Goal: Obtain resource: Download file/media

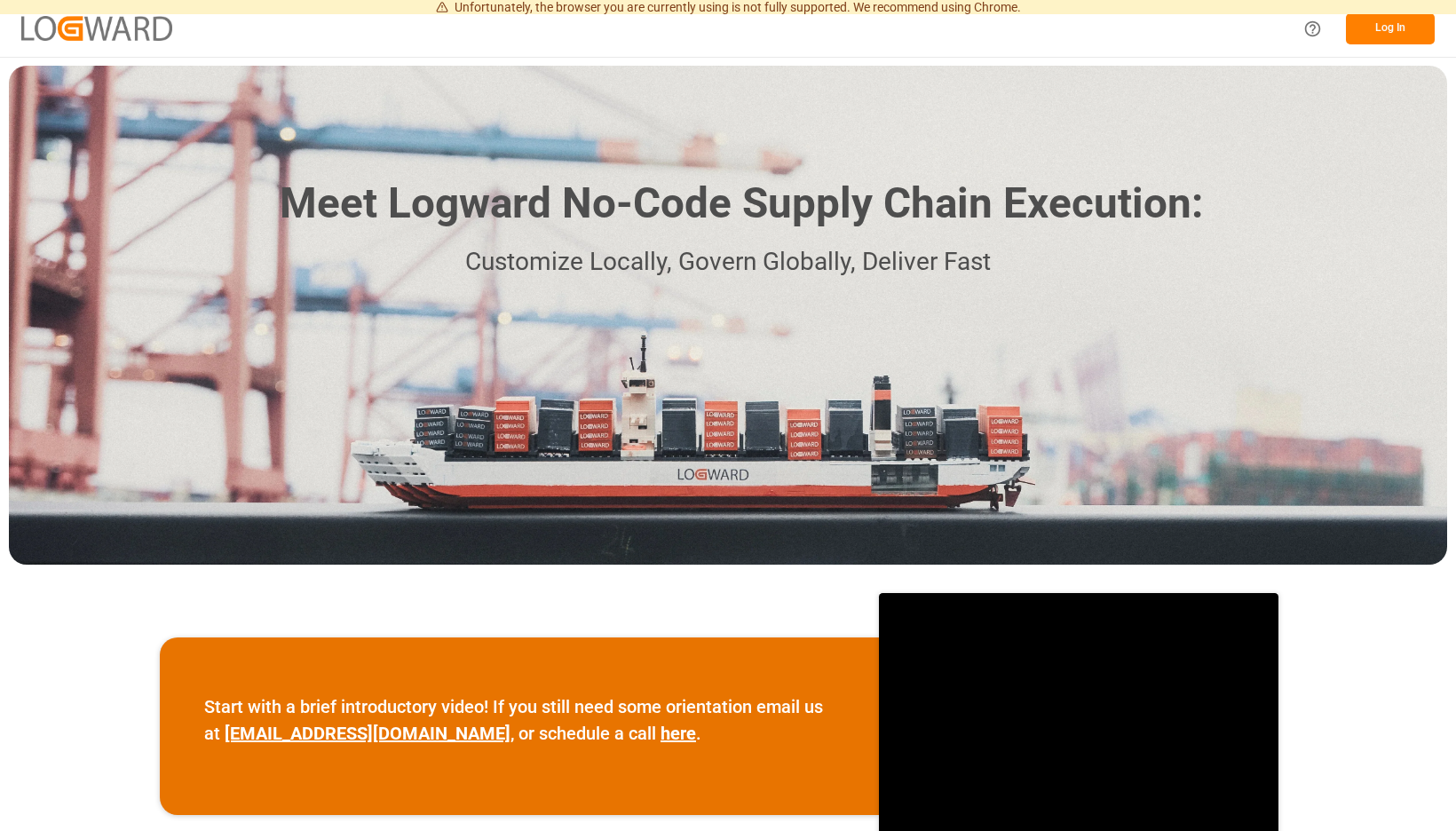
click at [1369, 19] on button "Log In" at bounding box center [1390, 29] width 89 height 31
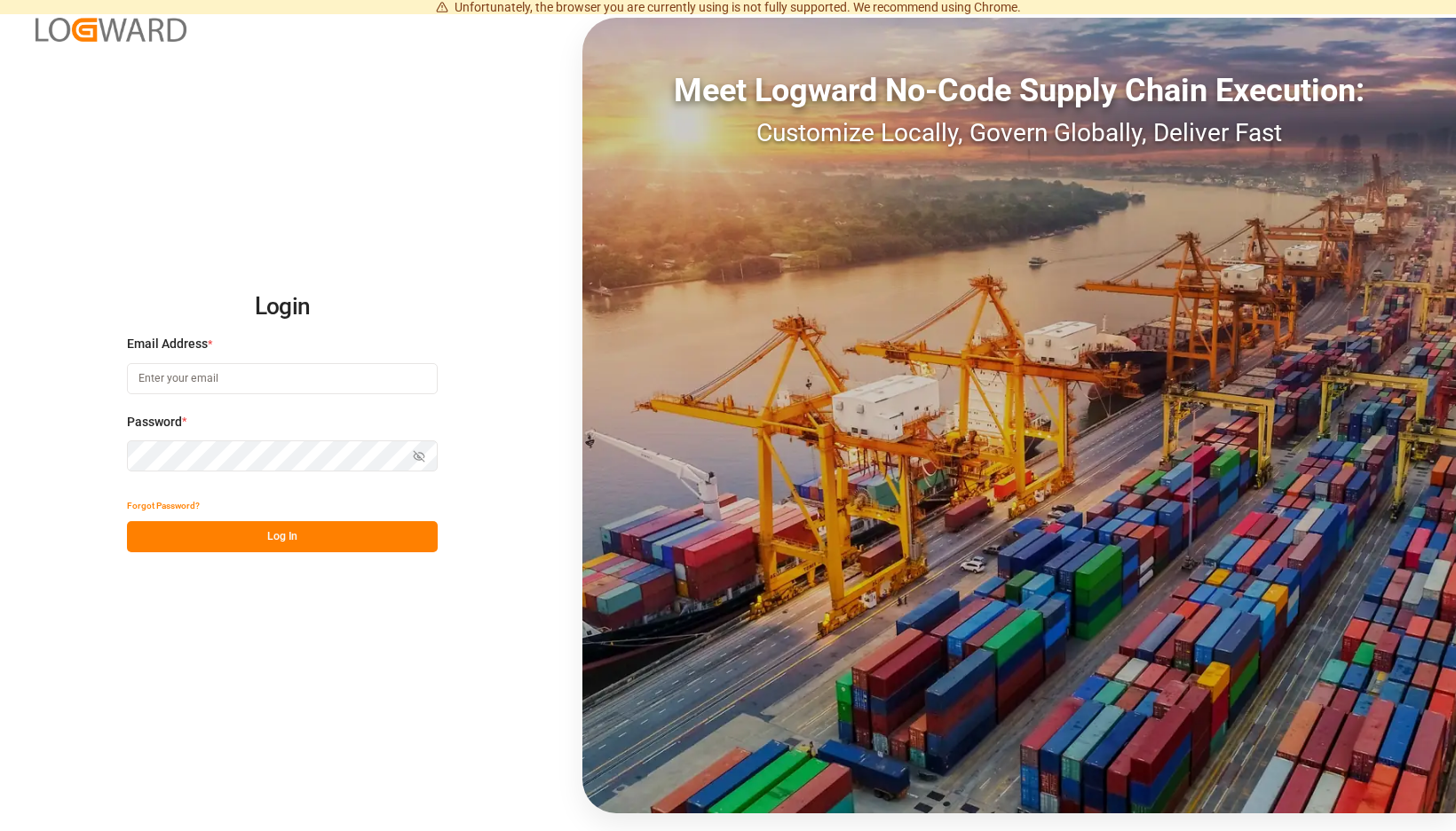
type input "[EMAIL_ADDRESS][PERSON_NAME][DOMAIN_NAME]"
click at [409, 537] on button "Log In" at bounding box center [282, 537] width 310 height 31
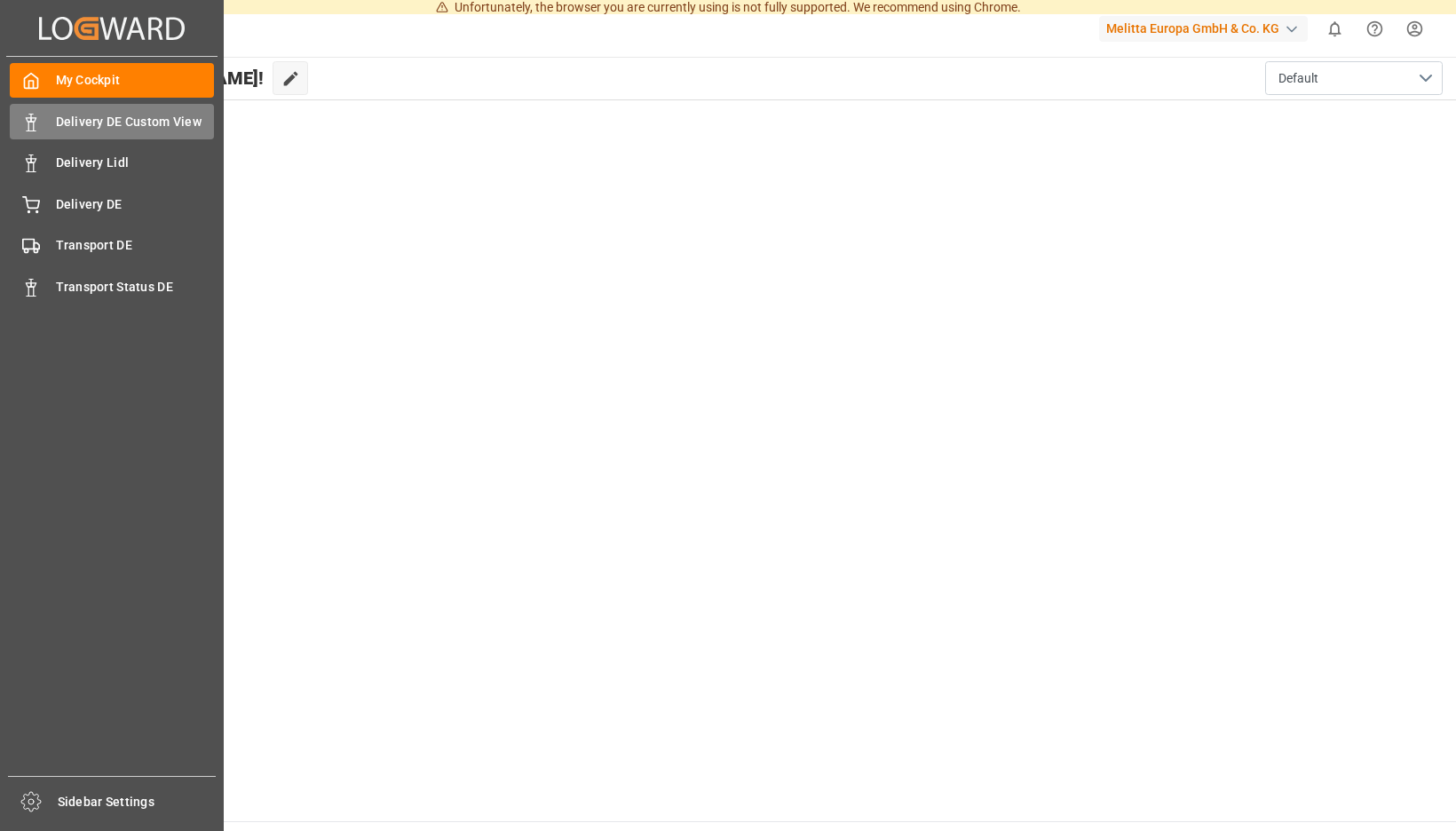
click at [41, 121] on div "Delivery DE Custom View Delivery DE Custom View" at bounding box center [112, 121] width 204 height 35
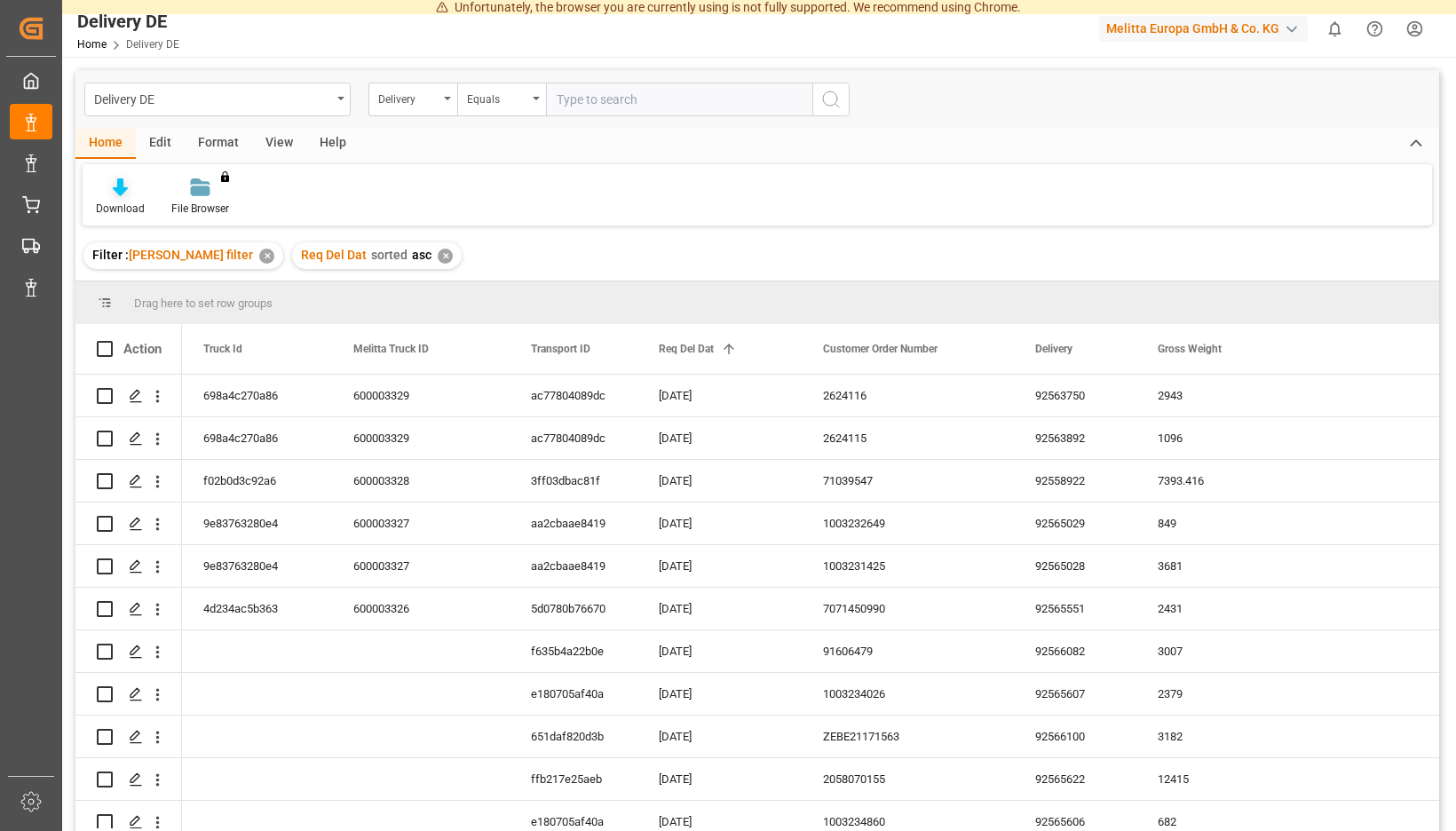
click at [128, 185] on icon at bounding box center [120, 186] width 15 height 17
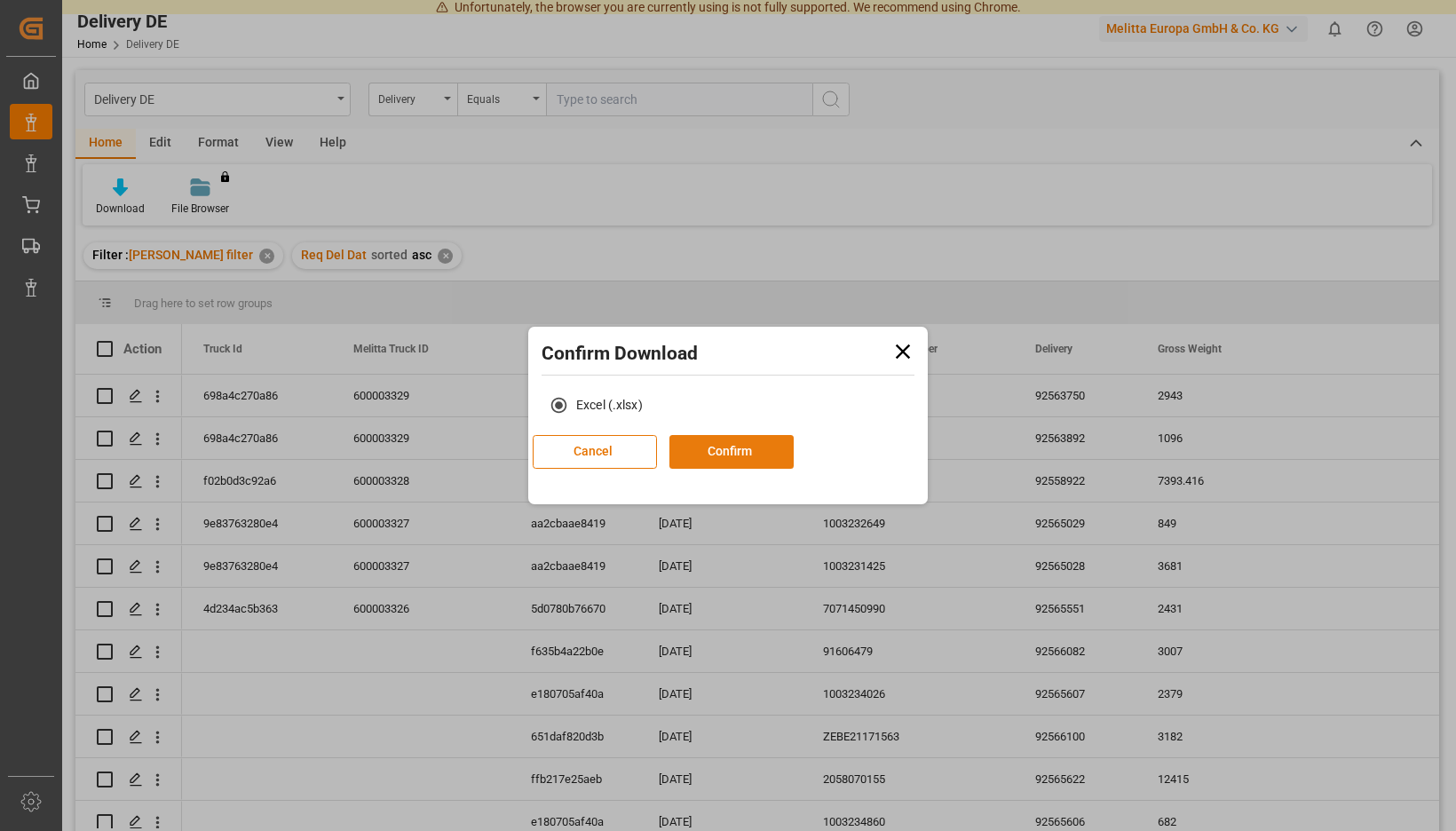
click at [767, 456] on button "Confirm" at bounding box center [731, 452] width 124 height 34
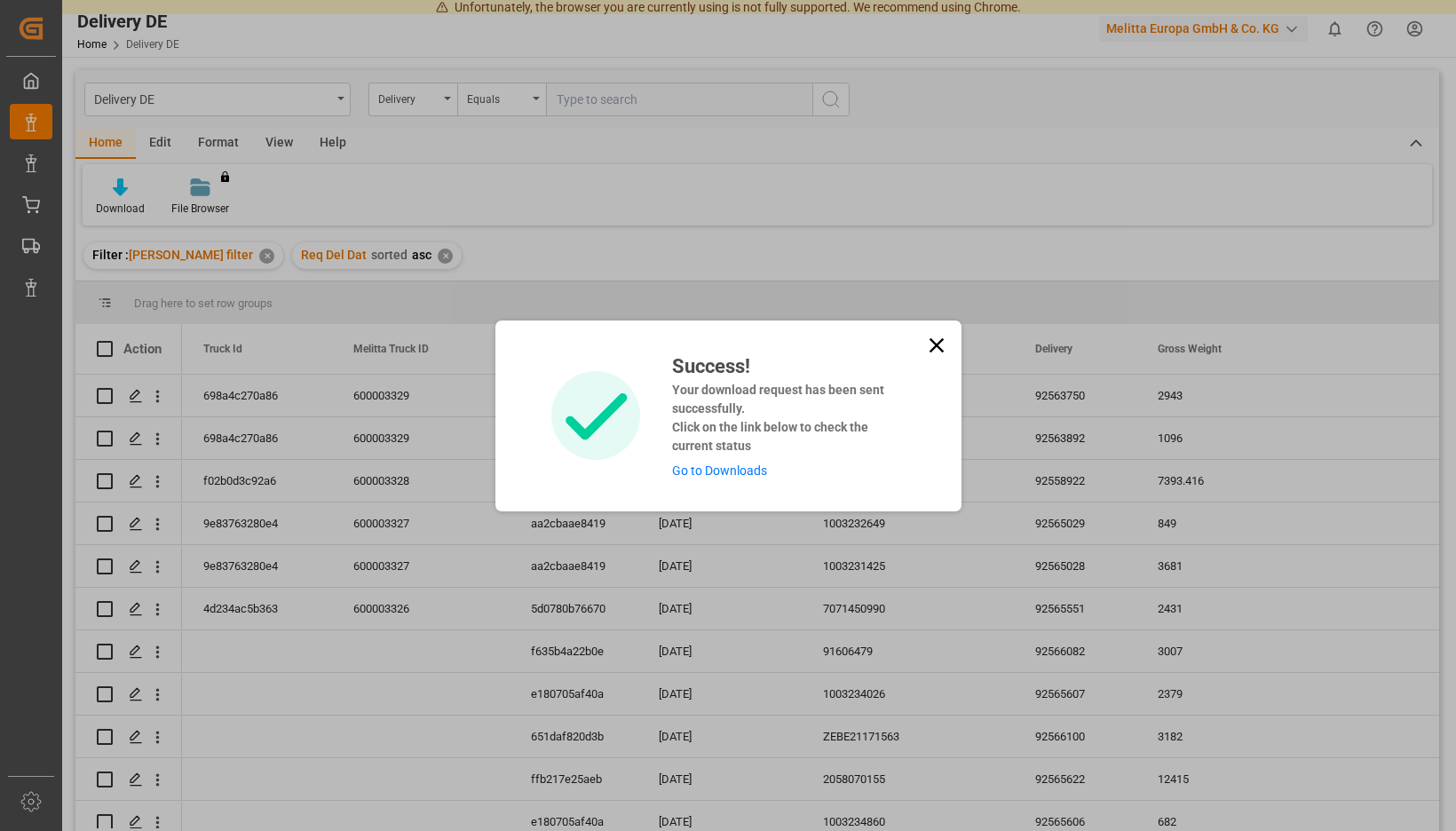
click at [738, 476] on link "Go to Downloads" at bounding box center [719, 470] width 95 height 14
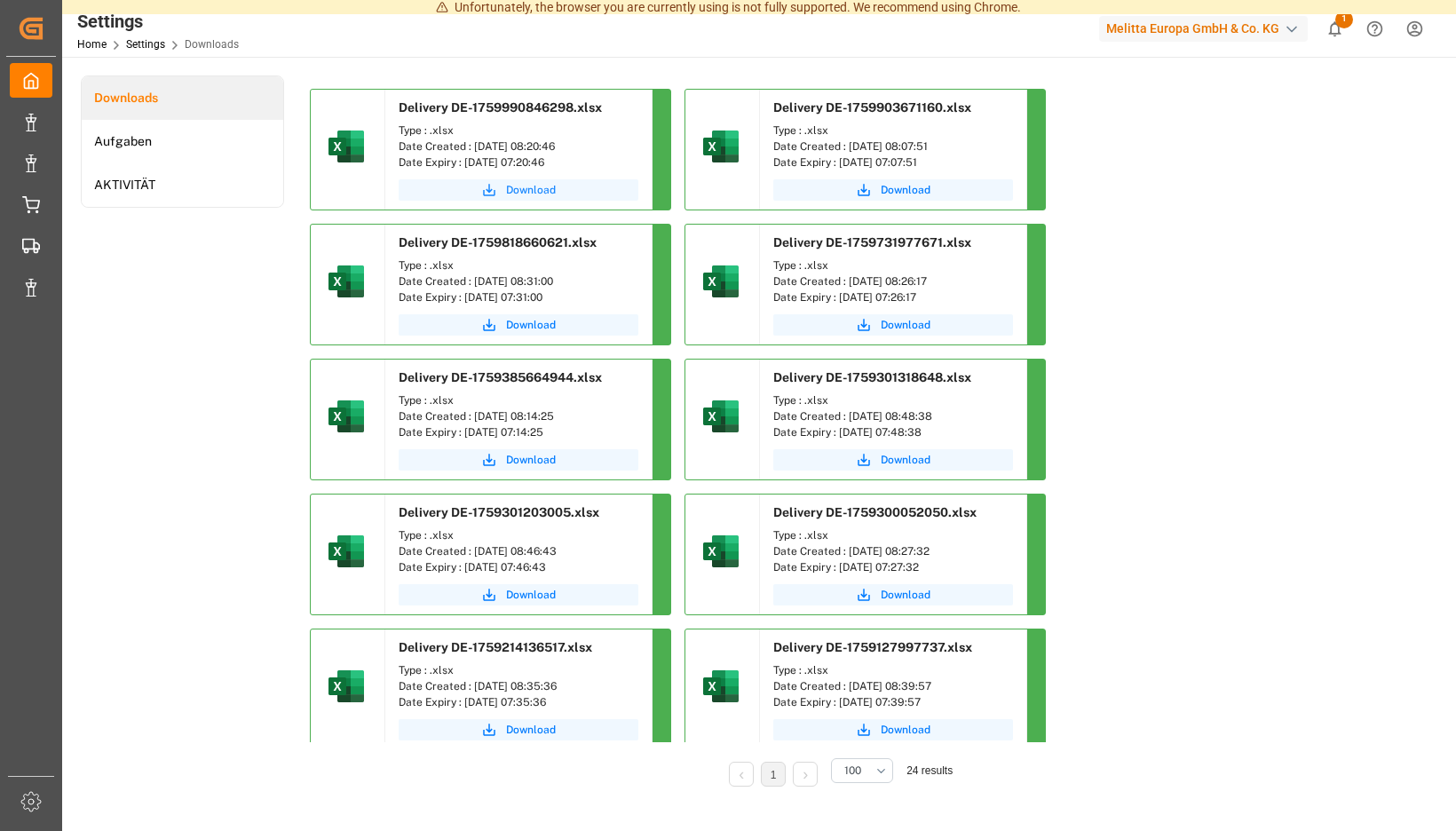
click at [555, 188] on span "Download" at bounding box center [531, 189] width 50 height 16
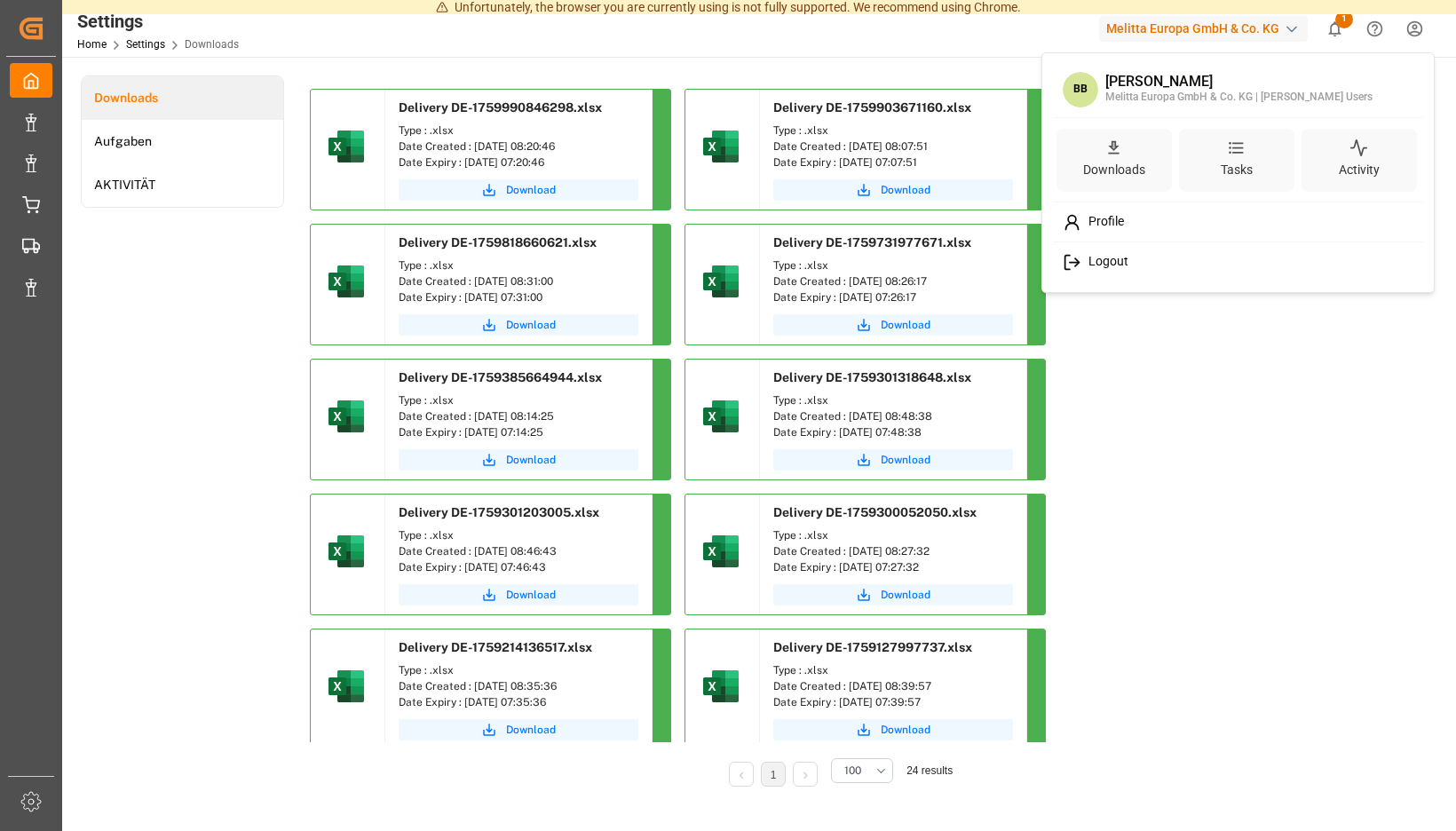
click at [1120, 258] on span "Logout" at bounding box center [1104, 262] width 47 height 16
